Goal: Transaction & Acquisition: Purchase product/service

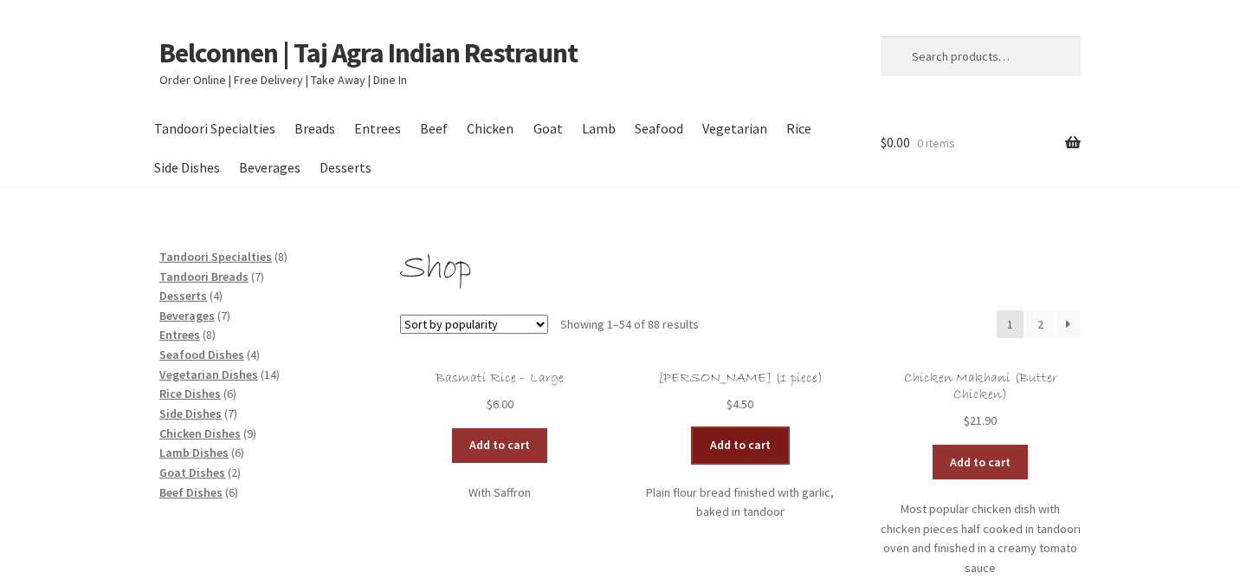
click at [756, 441] on link "Add to cart" at bounding box center [740, 445] width 95 height 35
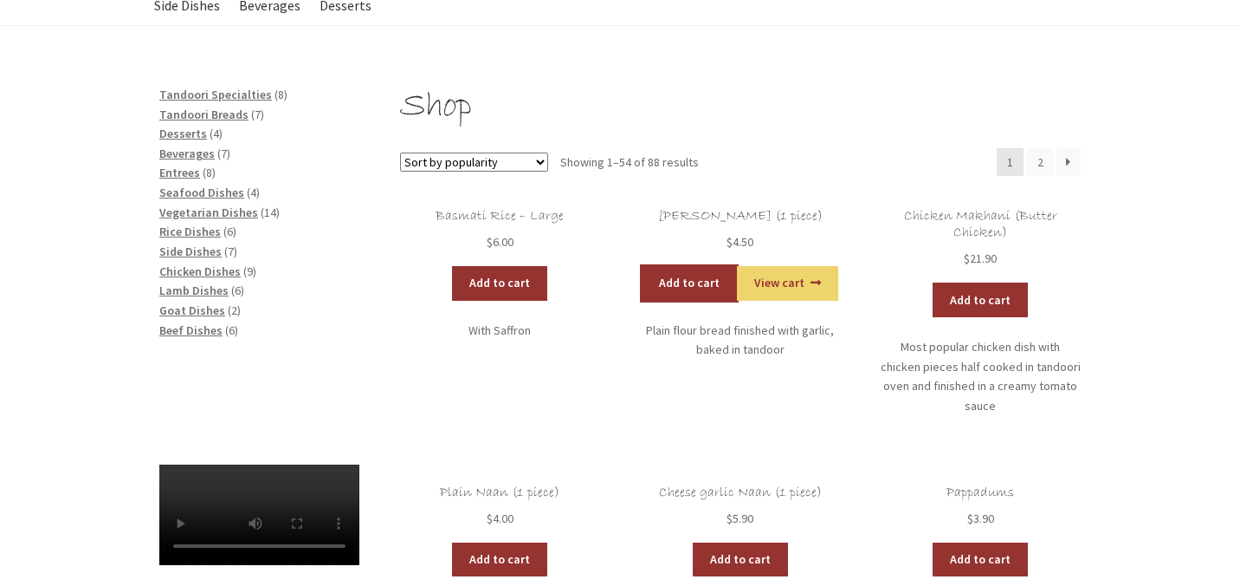
scroll to position [163, 0]
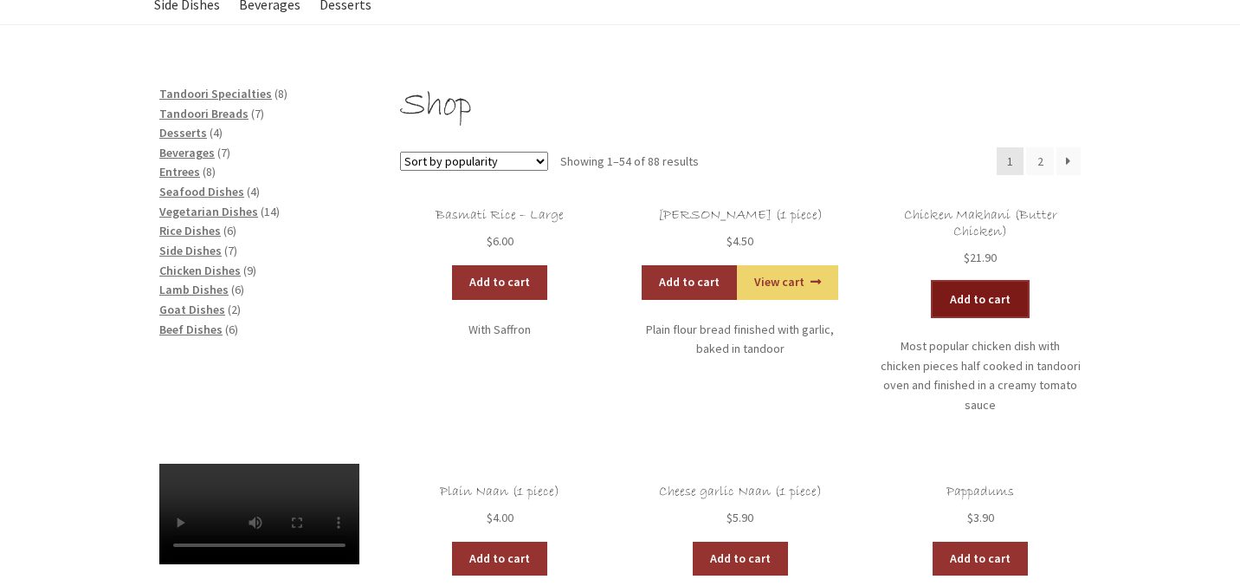
click at [966, 299] on link "Add to cart" at bounding box center [980, 298] width 95 height 35
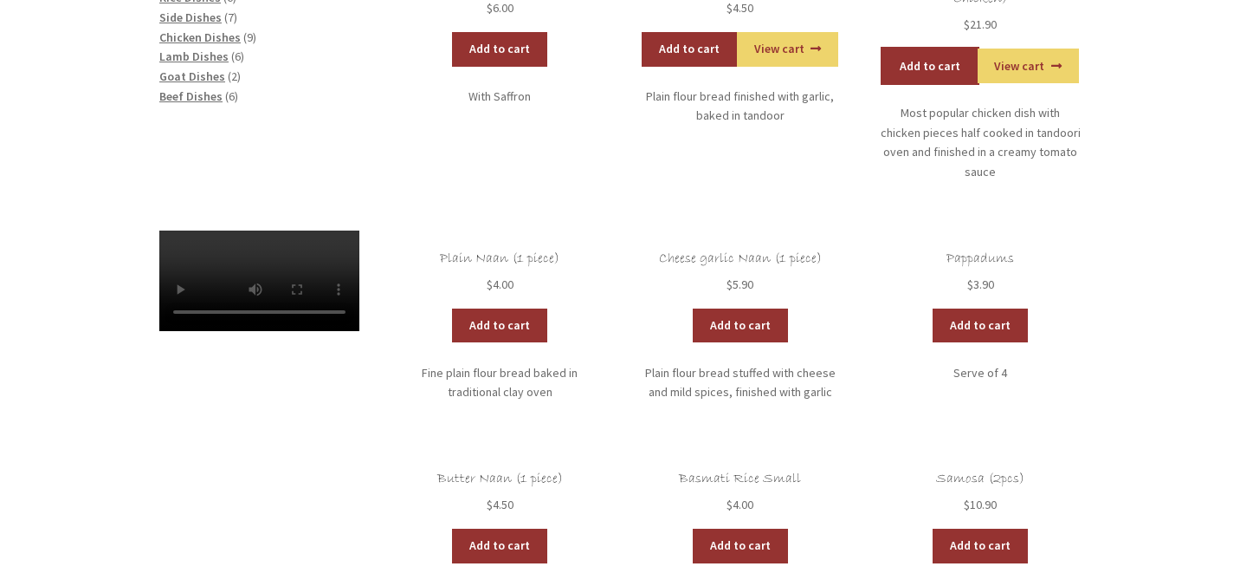
scroll to position [405, 0]
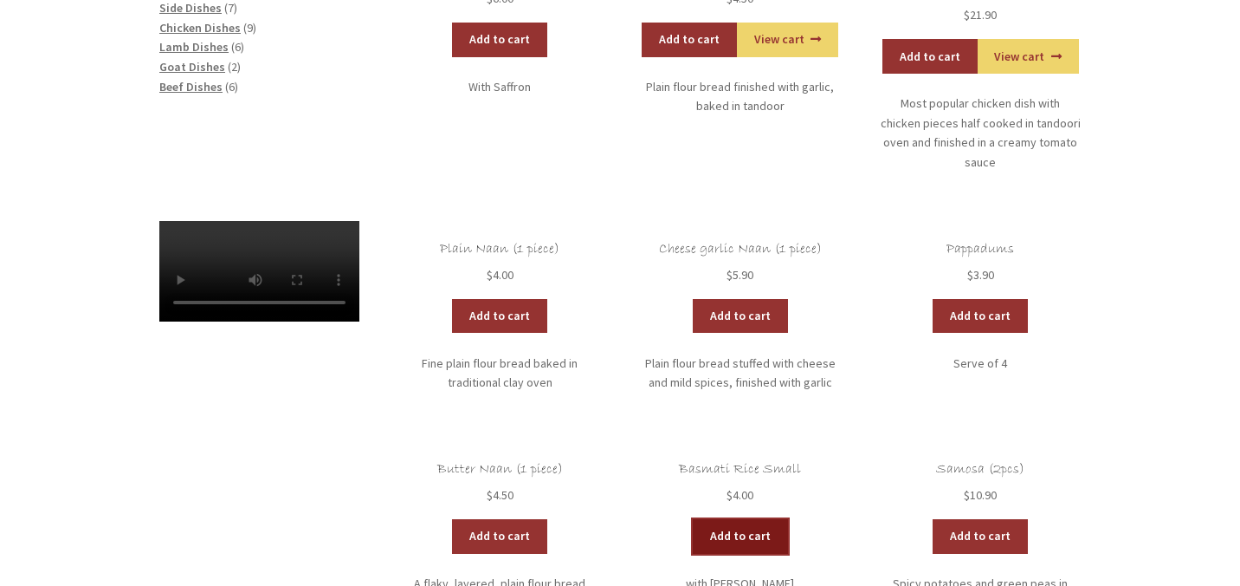
click at [735, 519] on link "Add to cart" at bounding box center [740, 536] width 95 height 35
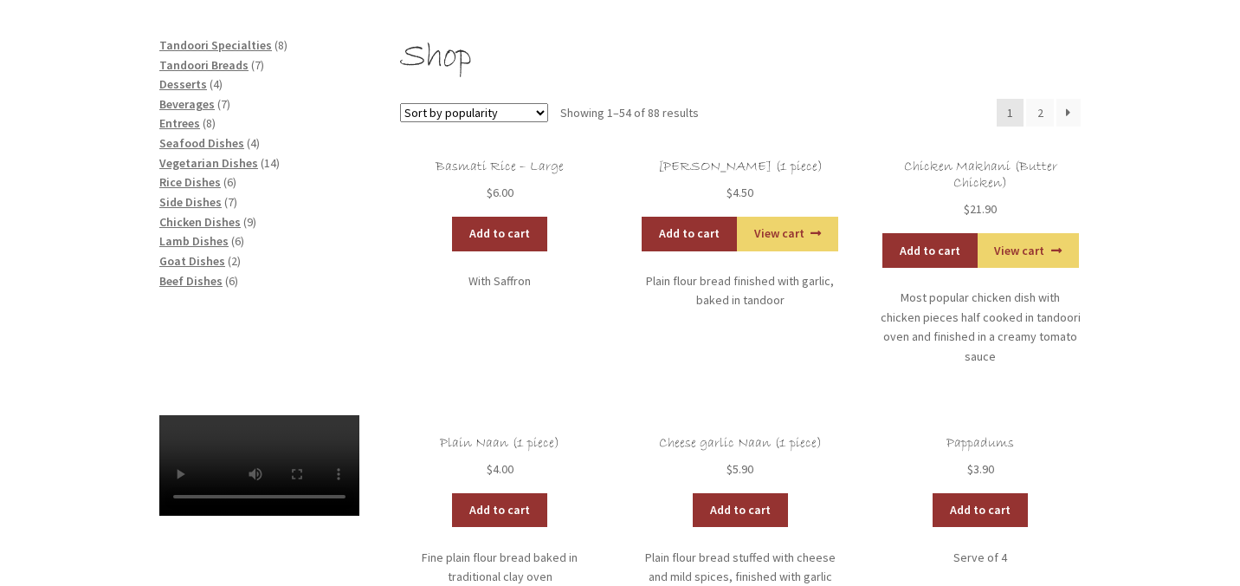
scroll to position [0, 0]
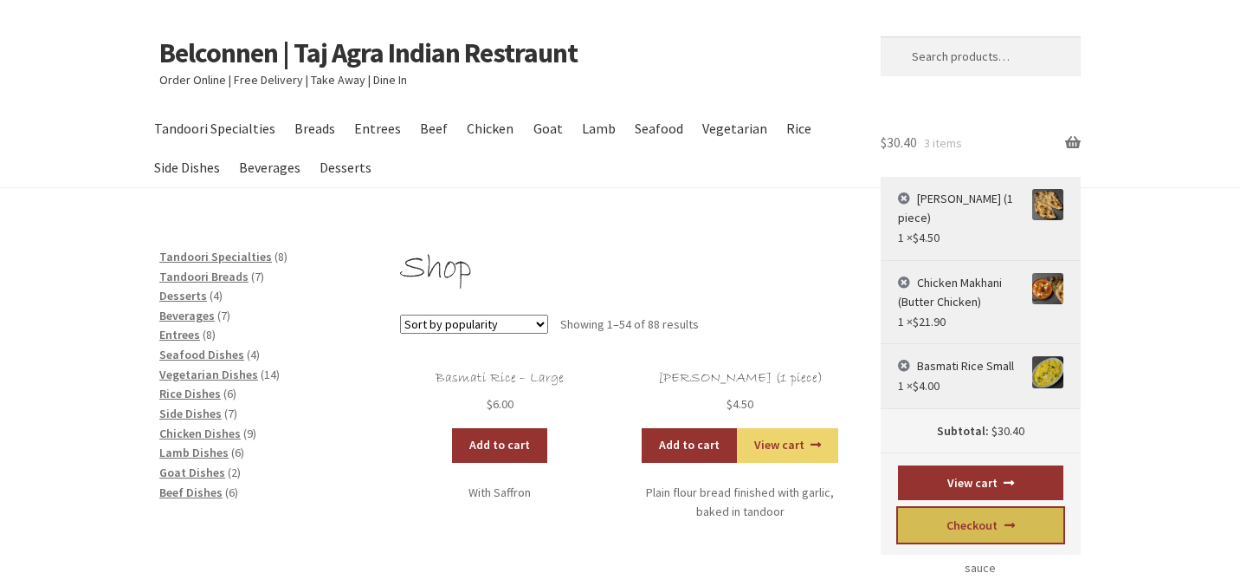
click at [987, 528] on link "Checkout" at bounding box center [981, 525] width 166 height 35
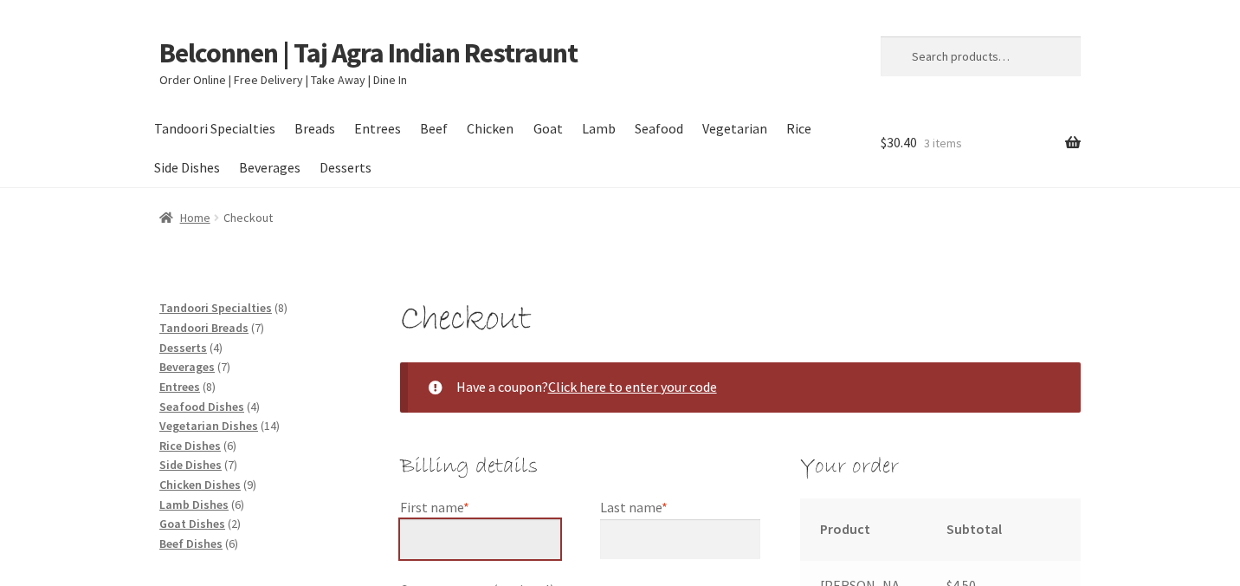
click at [476, 526] on input "First name *" at bounding box center [480, 539] width 160 height 40
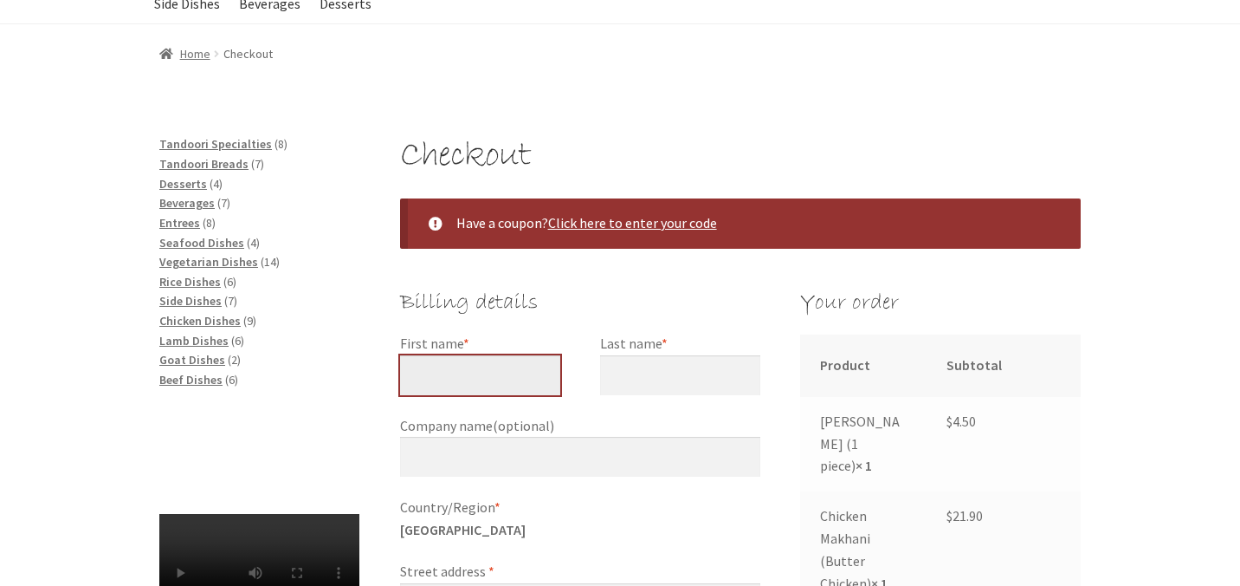
scroll to position [220, 0]
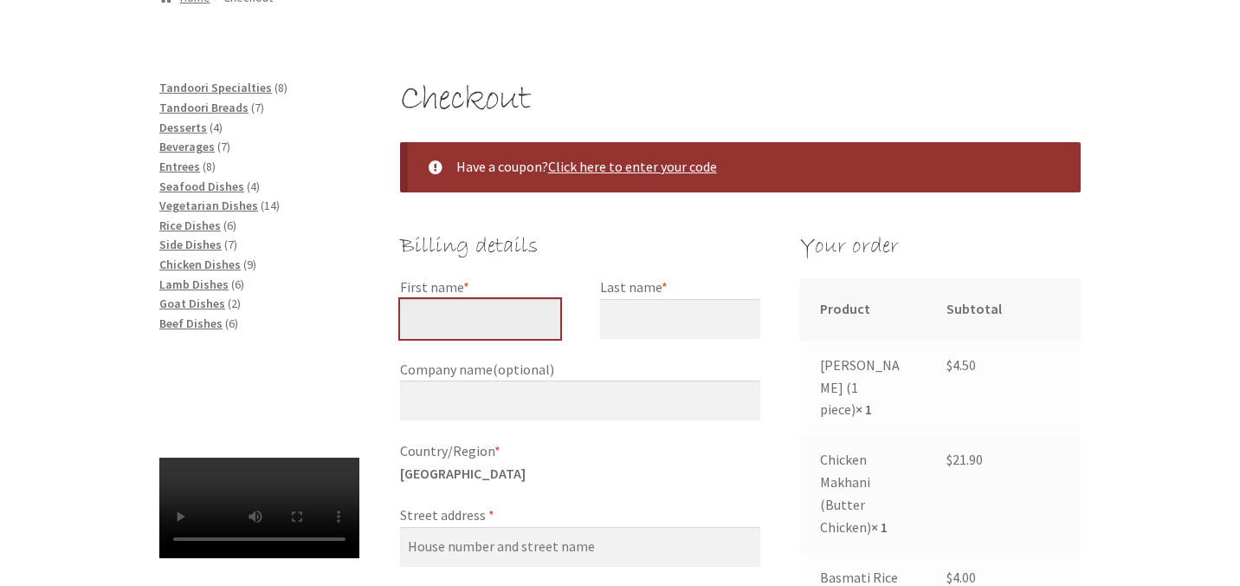
click at [466, 307] on input "First name *" at bounding box center [480, 319] width 160 height 40
type input "[PERSON_NAME]"
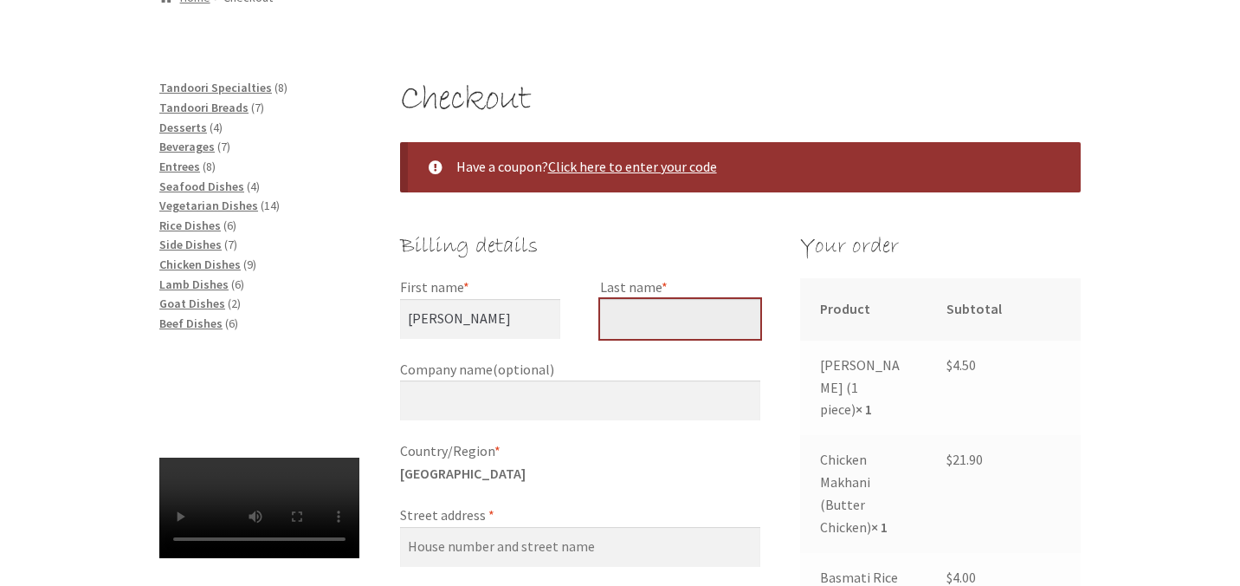
type input "Black"
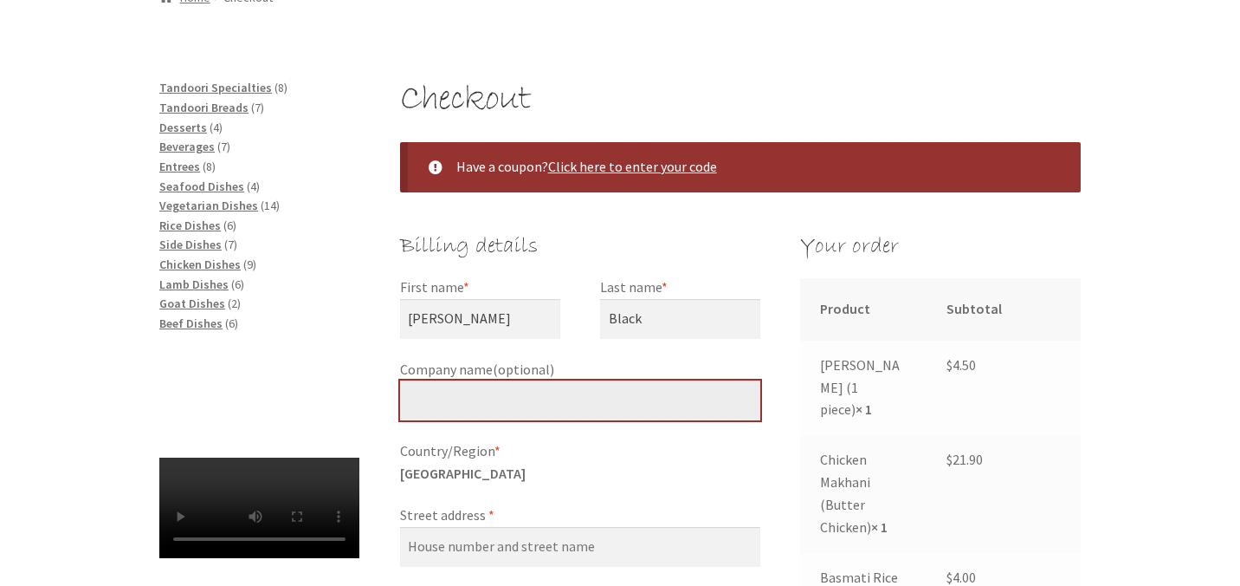
type input "[PERSON_NAME] [PERSON_NAME]"
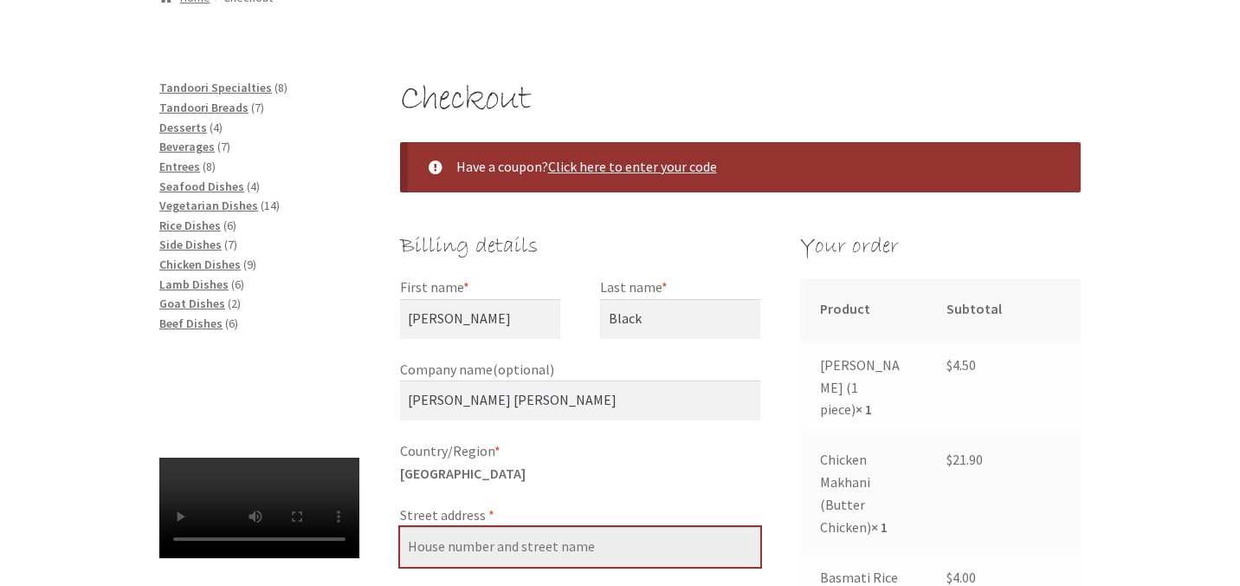
type input "[STREET_ADDRESS]"
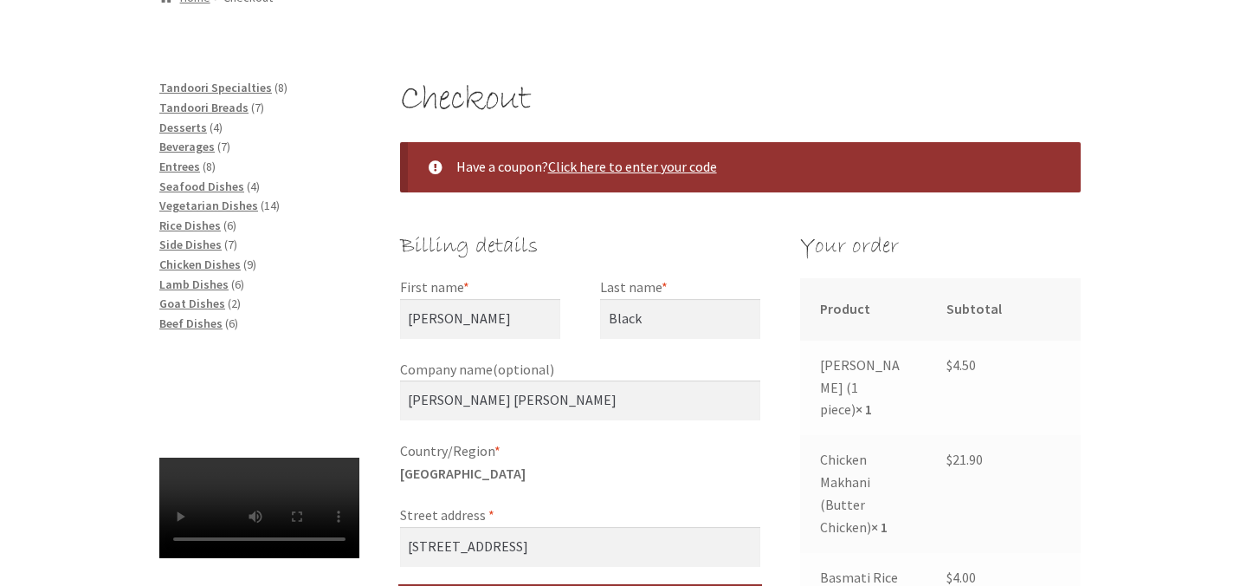
type input "[STREET_ADDRESS]"
type input "Weetangera"
select select "ACT"
type input "2614"
type input "[PHONE_NUMBER]"
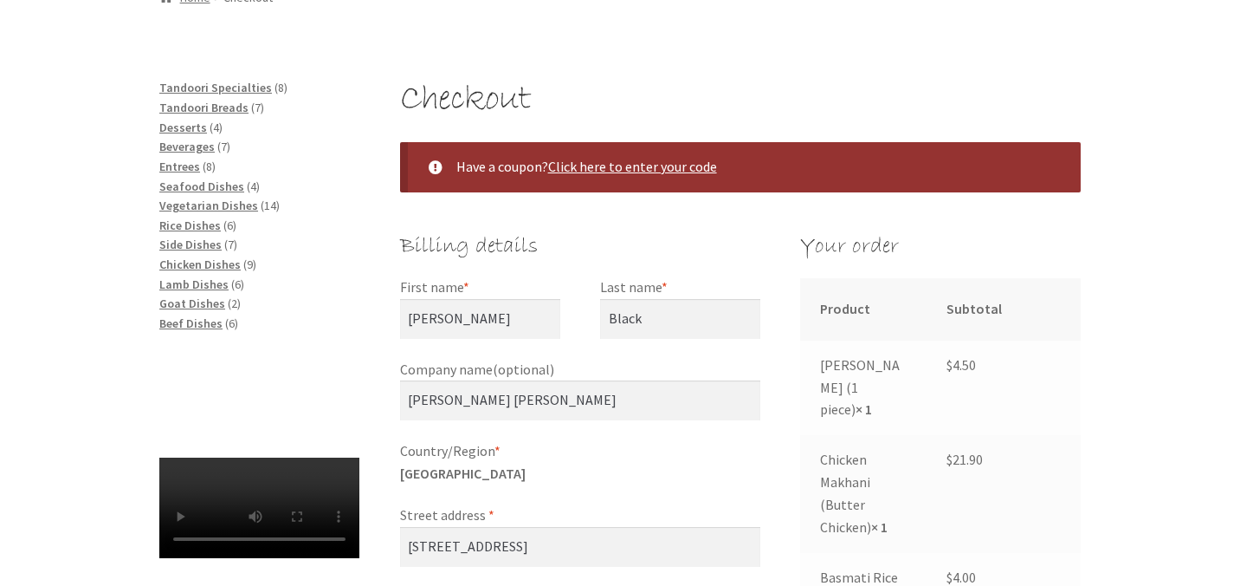
type input "[EMAIL_ADDRESS][PERSON_NAME][DOMAIN_NAME]"
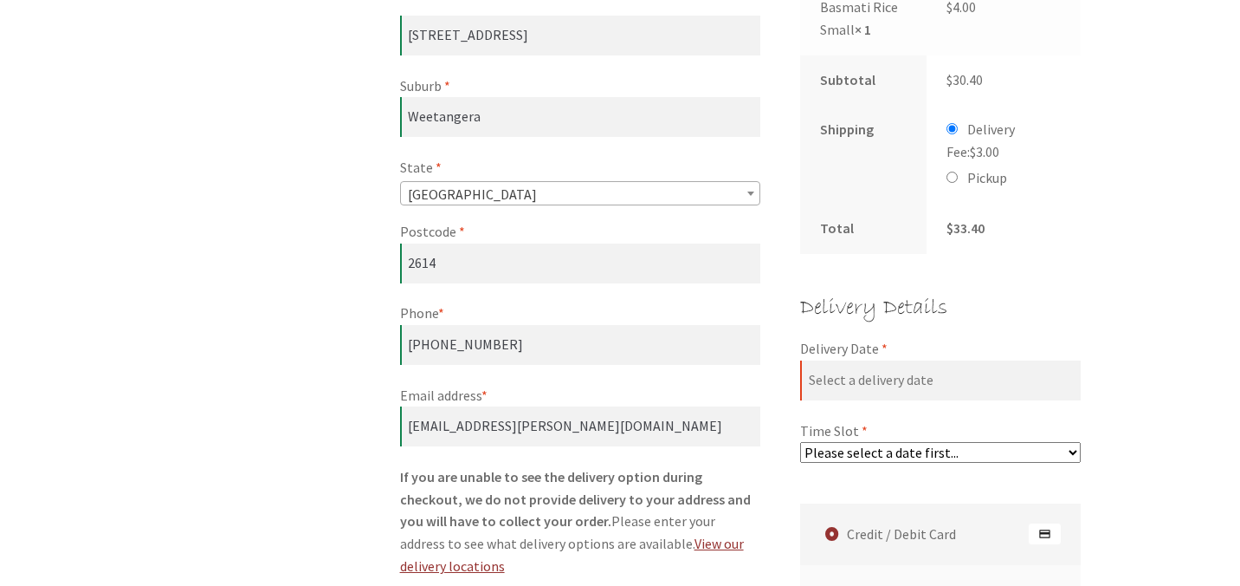
scroll to position [791, 0]
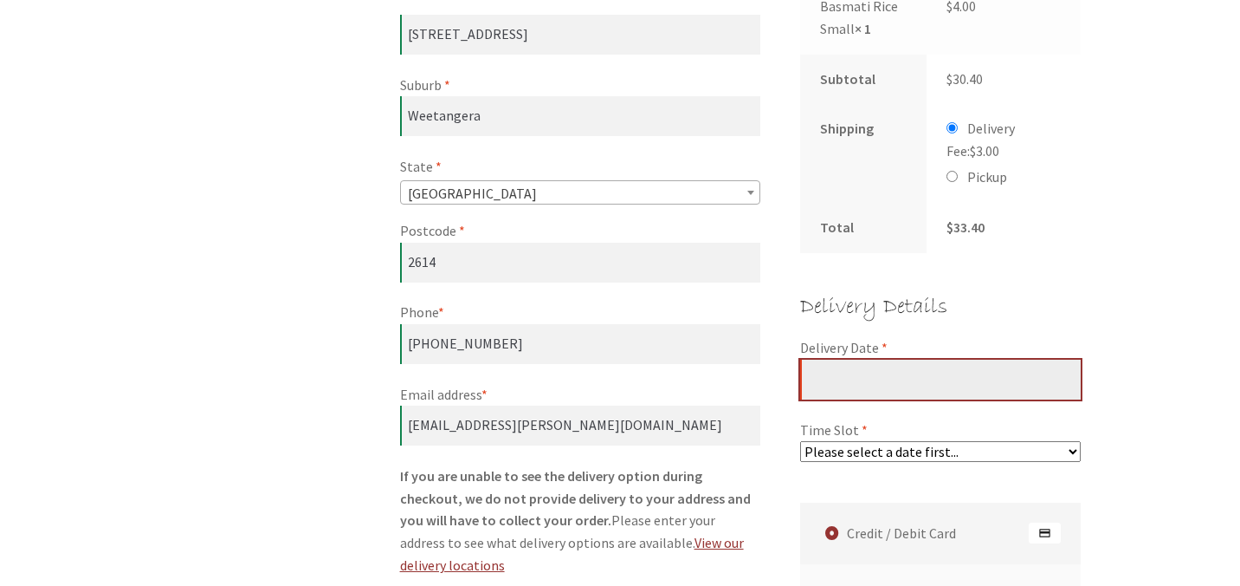
click at [875, 359] on input "Delivery Date *" at bounding box center [940, 379] width 281 height 40
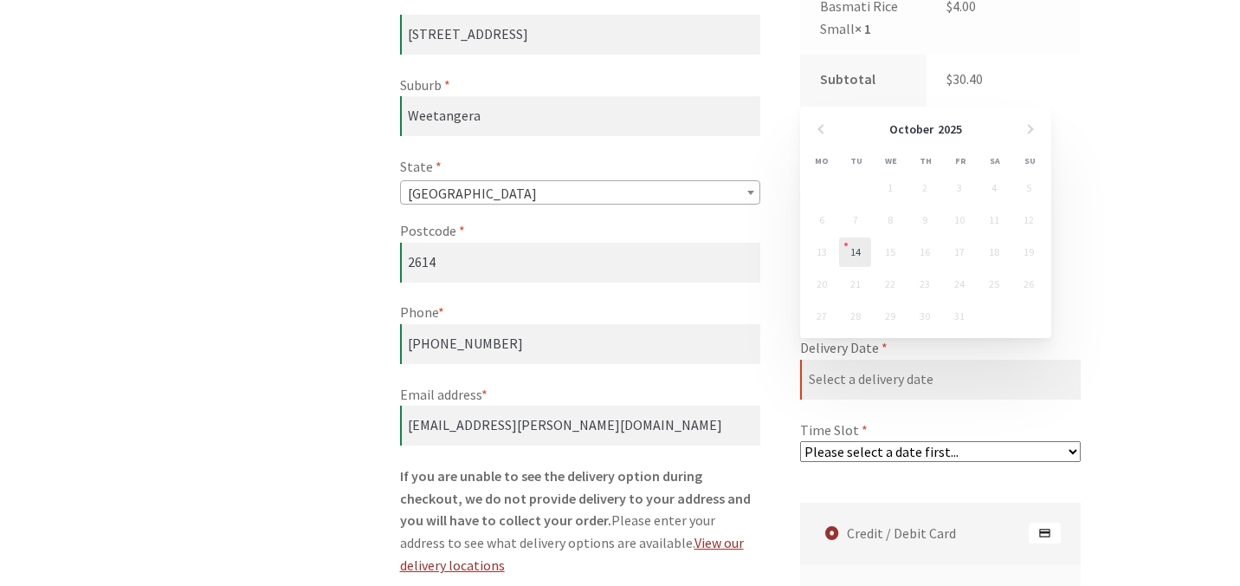
click at [857, 248] on link "14" at bounding box center [855, 251] width 32 height 29
type input "[DATE]"
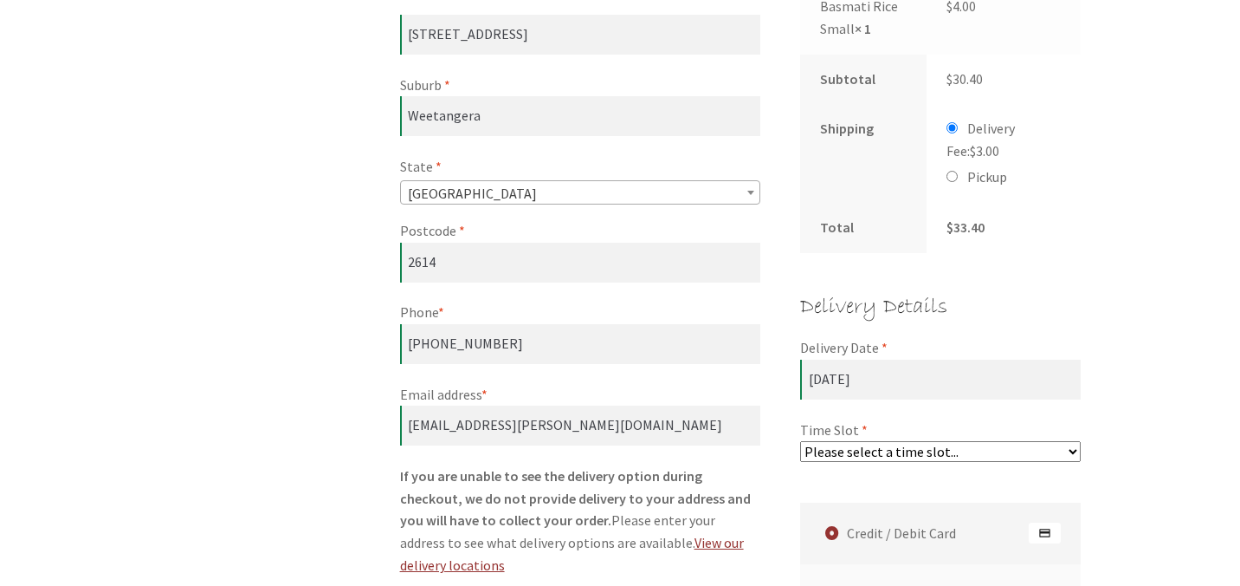
click at [875, 441] on select "Please select a time slot... 07:25 PM - 07:55 PM 07:55 PM - 08:25 PM 08:25 PM -…" at bounding box center [940, 451] width 281 height 21
select select "60c2ef62db861/3|0.00"
click at [800, 441] on select "Please select a time slot... 07:25 PM - 07:55 PM 07:55 PM - 08:25 PM 08:25 PM -…" at bounding box center [940, 451] width 281 height 21
click at [903, 513] on label "Credit / Debit Card" at bounding box center [943, 532] width 275 height 61
click at [800, 502] on input "Credit / Debit Card" at bounding box center [799, 501] width 1 height 1
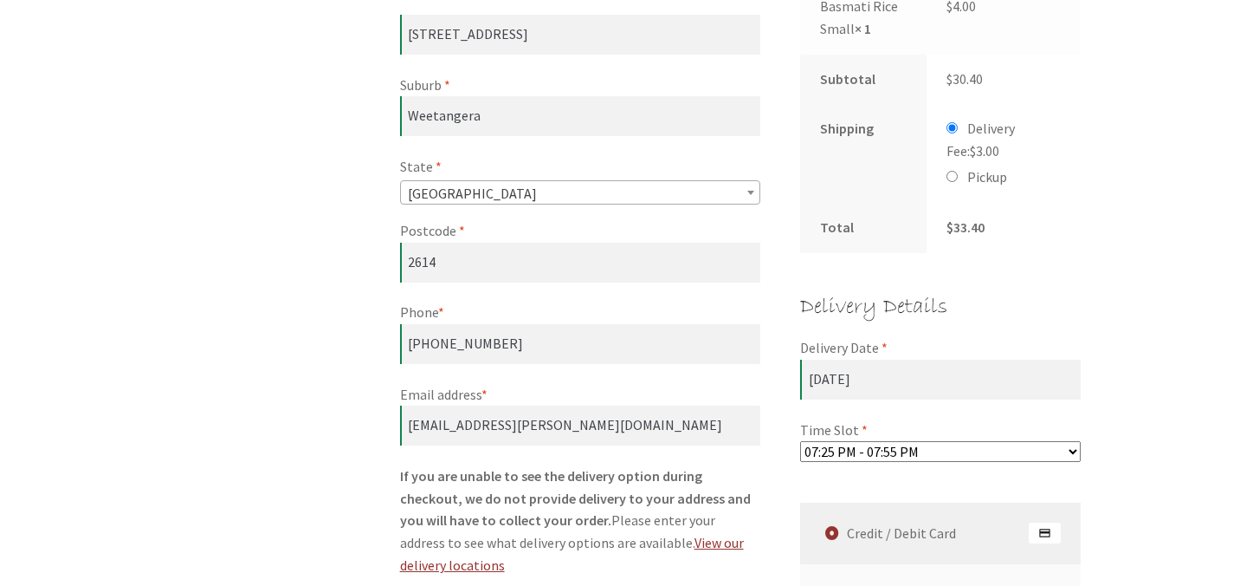
click at [1043, 522] on img "Checkout" at bounding box center [1045, 532] width 32 height 21
click at [800, 502] on input "Credit / Debit Card" at bounding box center [799, 501] width 1 height 1
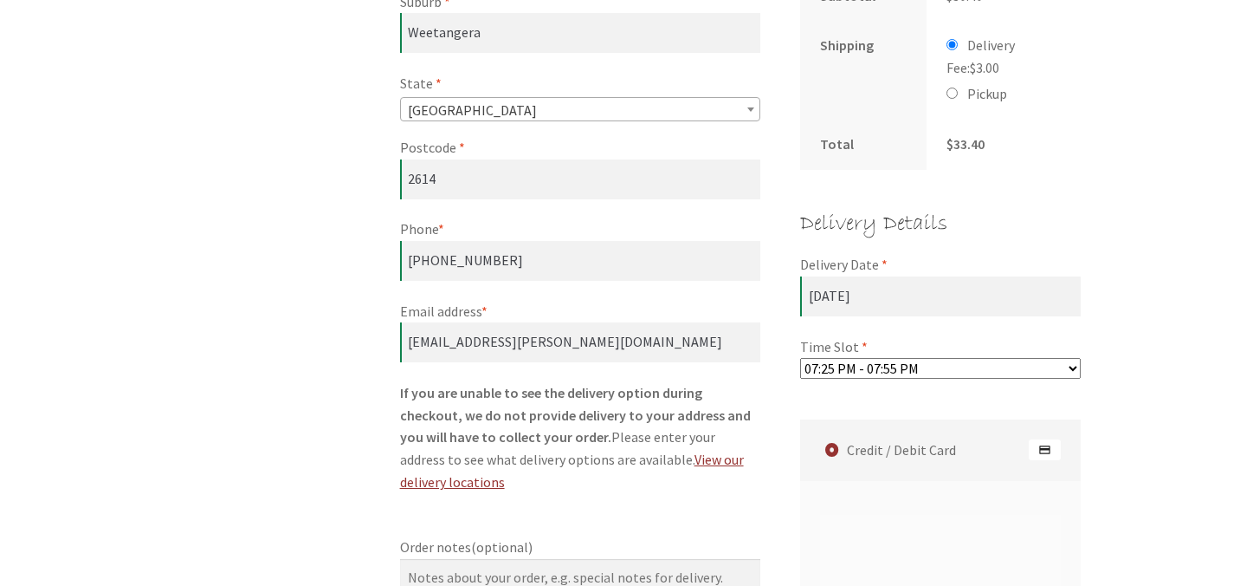
scroll to position [1646, 0]
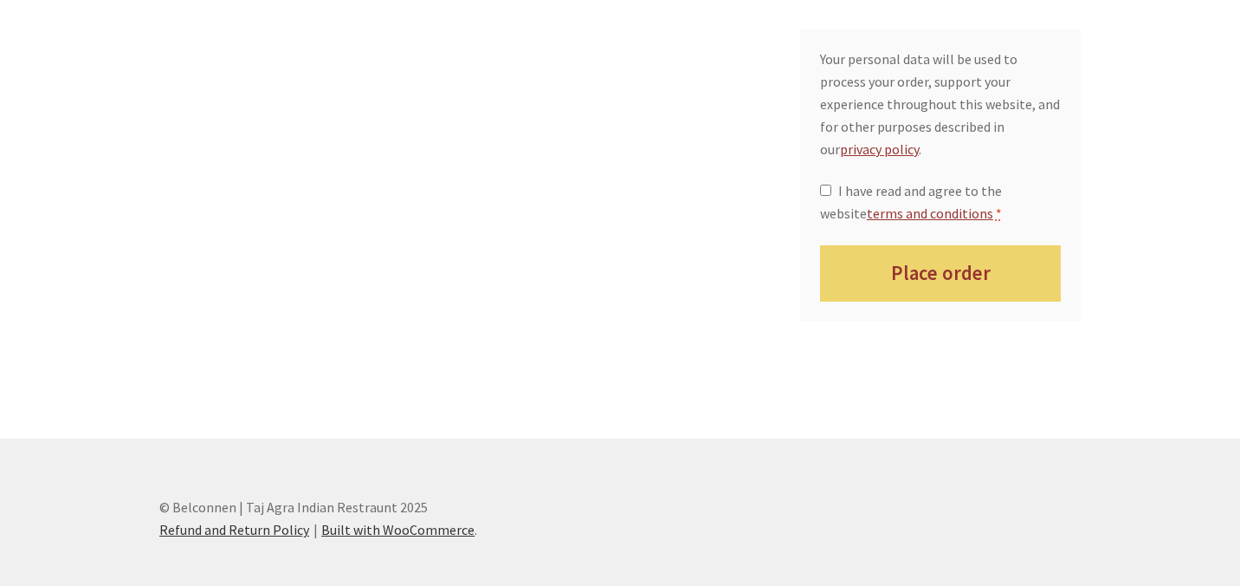
click at [836, 180] on label "I have read and agree to the website terms and conditions *" at bounding box center [941, 202] width 242 height 45
click at [831, 184] on input "I have read and agree to the website terms and conditions *" at bounding box center [825, 189] width 11 height 11
checkbox input "true"
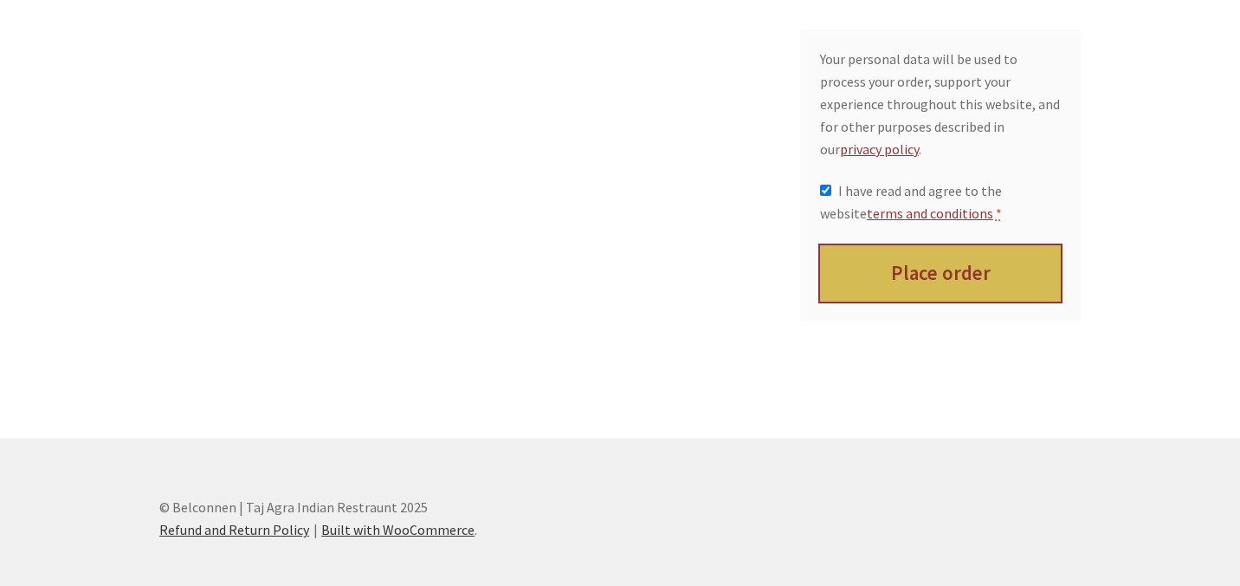
click at [872, 245] on button "Place order" at bounding box center [941, 273] width 242 height 56
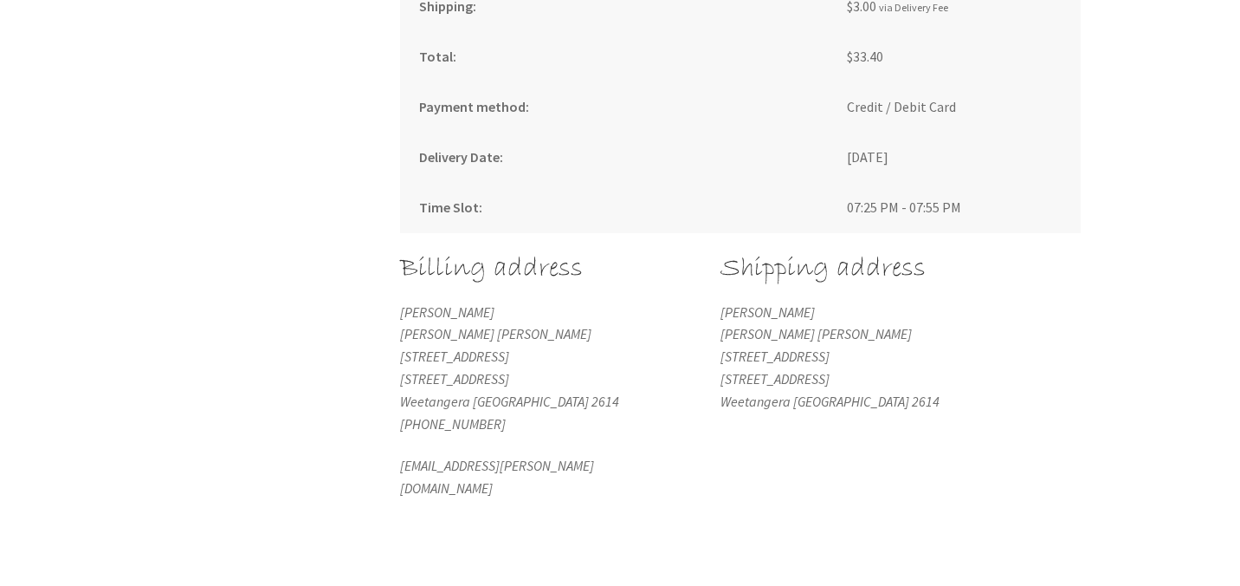
scroll to position [1095, 0]
